Goal: Find specific page/section

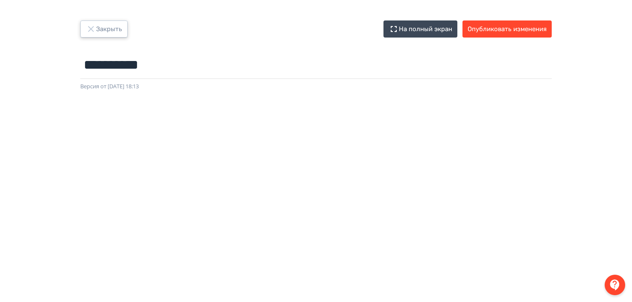
click at [111, 34] on button "Закрыть" at bounding box center [103, 28] width 47 height 17
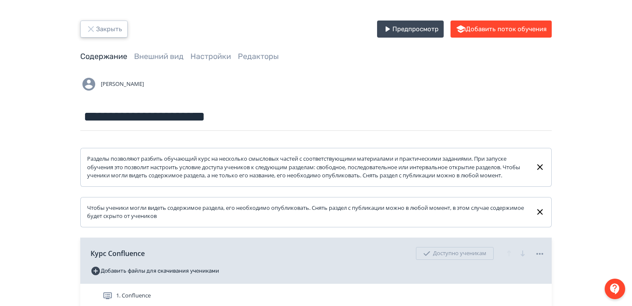
click at [111, 34] on button "Закрыть" at bounding box center [103, 28] width 47 height 17
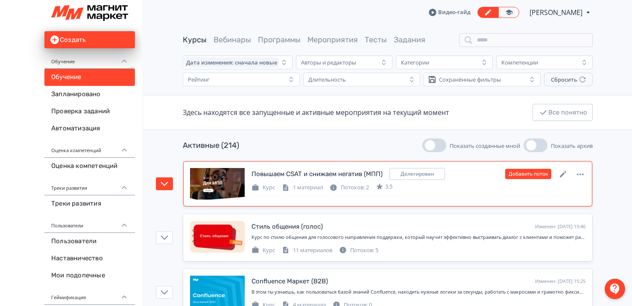
scroll to position [154, 0]
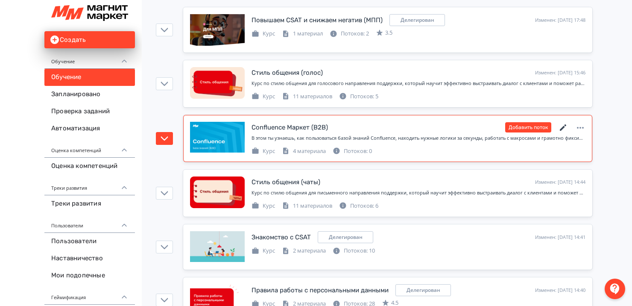
click at [563, 126] on icon at bounding box center [563, 127] width 6 height 6
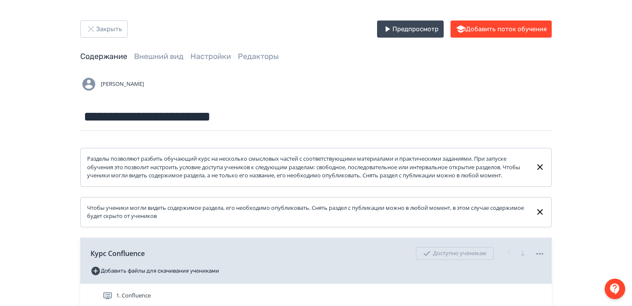
scroll to position [195, 0]
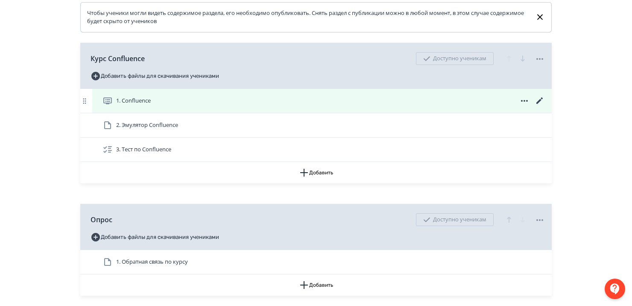
click at [538, 106] on icon at bounding box center [539, 101] width 10 height 10
